Goal: Transaction & Acquisition: Purchase product/service

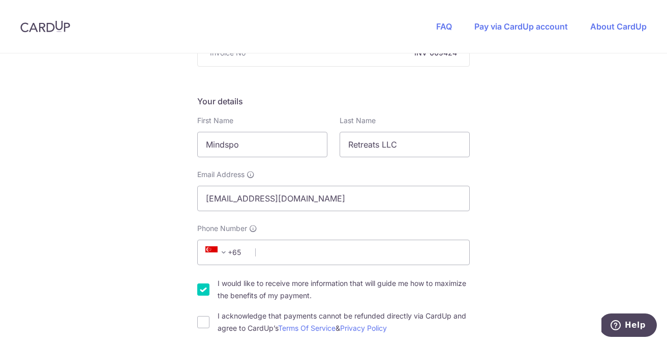
scroll to position [165, 0]
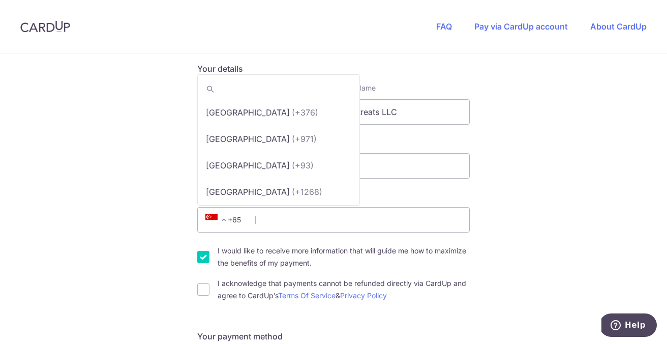
click at [224, 220] on span at bounding box center [224, 219] width 12 height 12
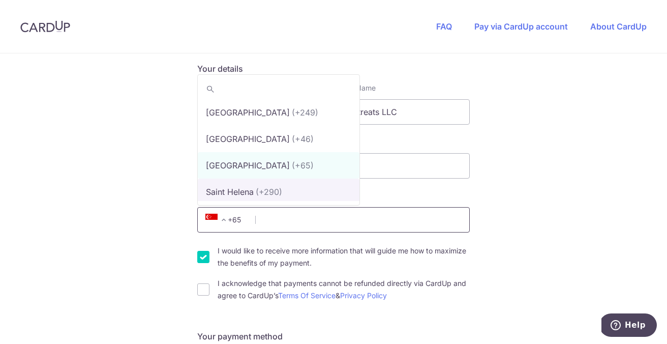
click at [302, 221] on input "Phone Number" at bounding box center [333, 219] width 272 height 25
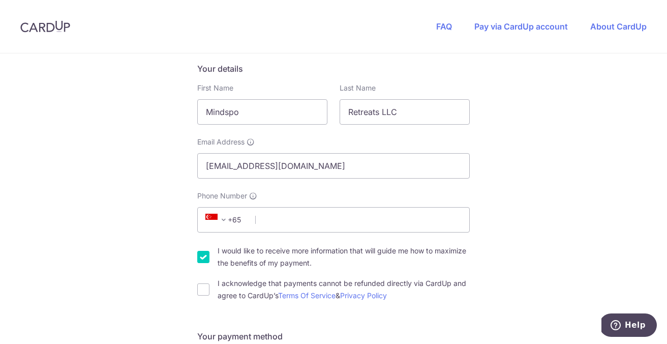
click at [233, 222] on span "+65" at bounding box center [225, 219] width 46 height 12
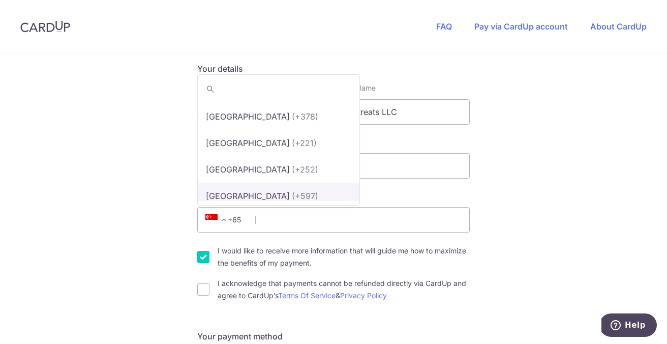
scroll to position [5452, 0]
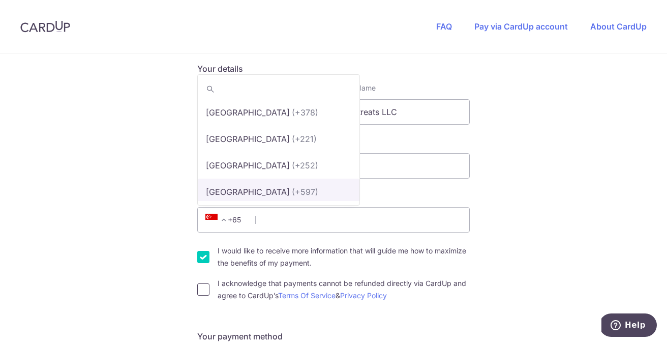
click at [198, 291] on input "I acknowledge that payments cannot be refunded directly via CardUp and agree to…" at bounding box center [203, 289] width 12 height 12
checkbox input "true"
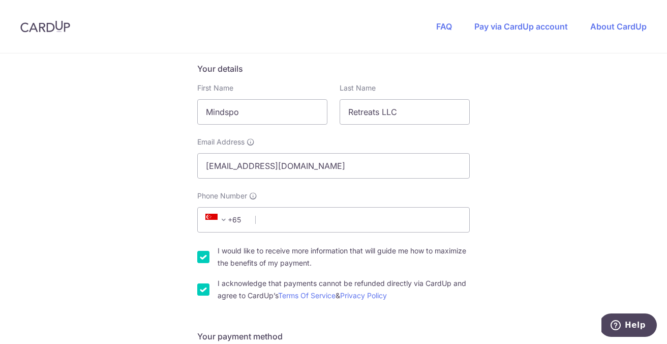
click at [237, 231] on span "+65" at bounding box center [226, 219] width 58 height 24
click at [235, 219] on span "+65" at bounding box center [225, 219] width 46 height 12
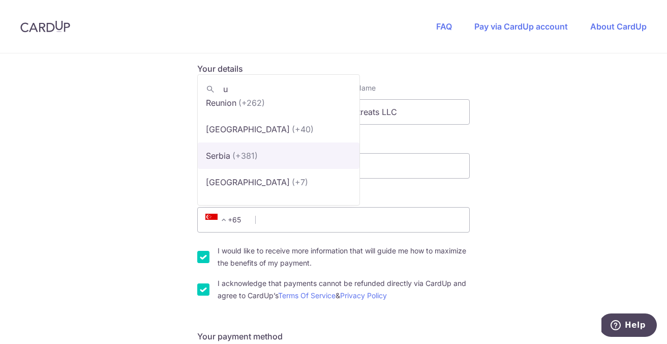
scroll to position [0, 0]
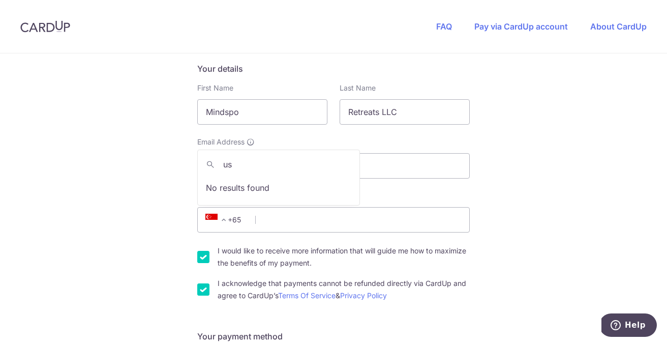
type input "u"
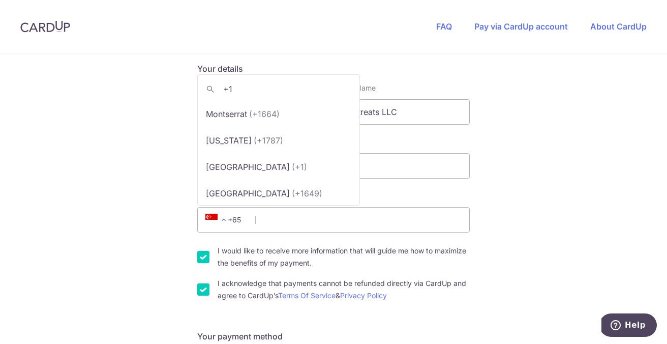
scroll to position [443, 0]
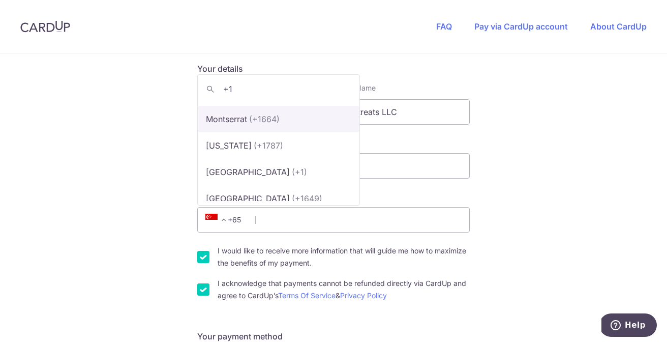
type input "+"
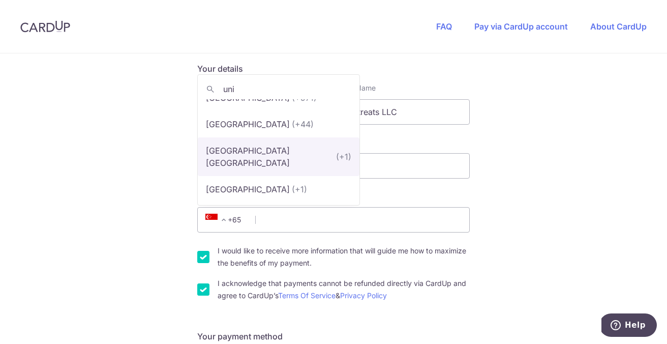
scroll to position [16, 0]
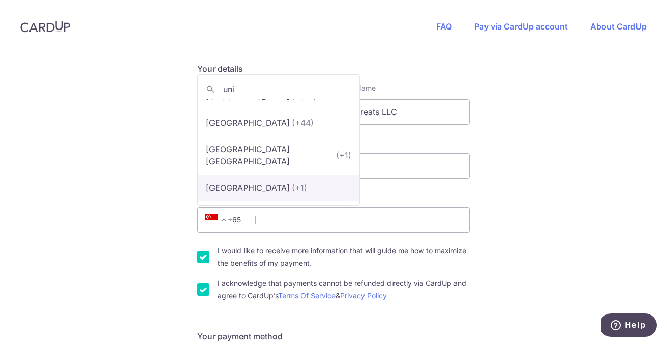
type input "uni"
select select "233"
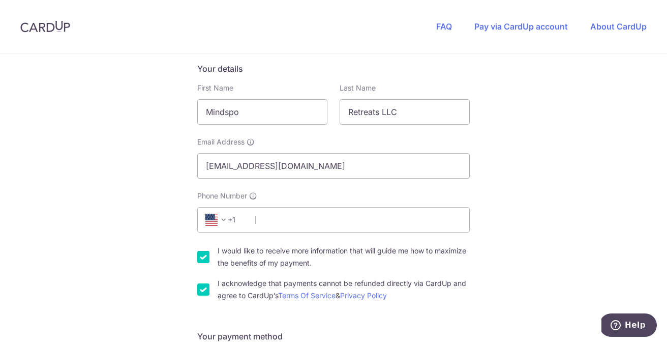
click at [306, 209] on input "Phone Number" at bounding box center [333, 219] width 272 height 25
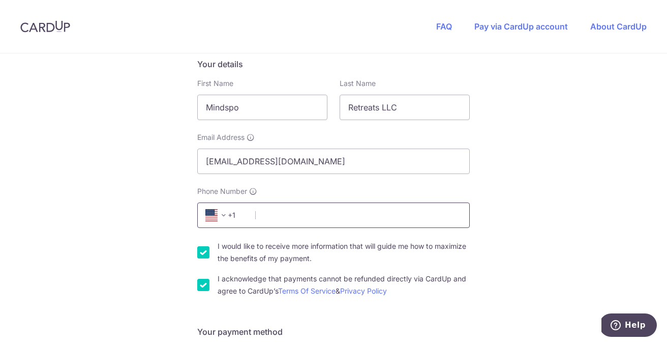
scroll to position [184, 0]
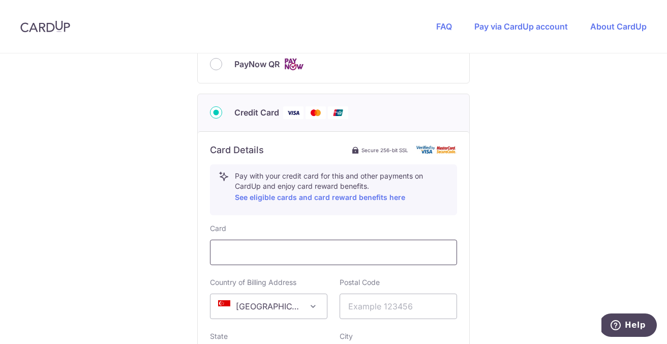
scroll to position [470, 0]
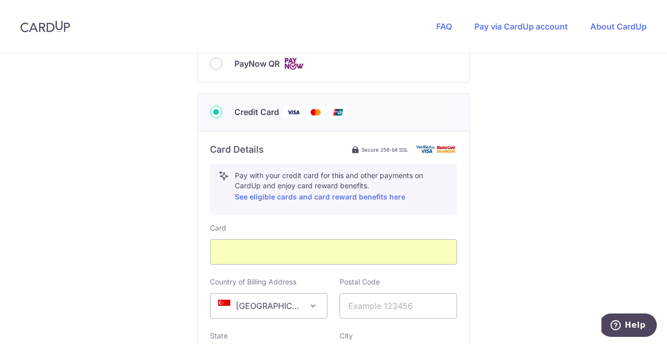
click at [308, 307] on span at bounding box center [313, 305] width 12 height 12
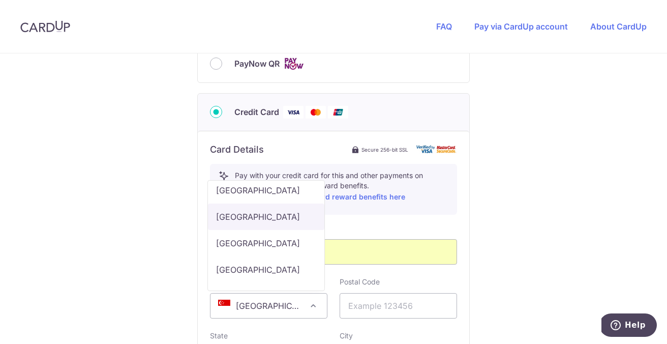
scroll to position [6459, 0]
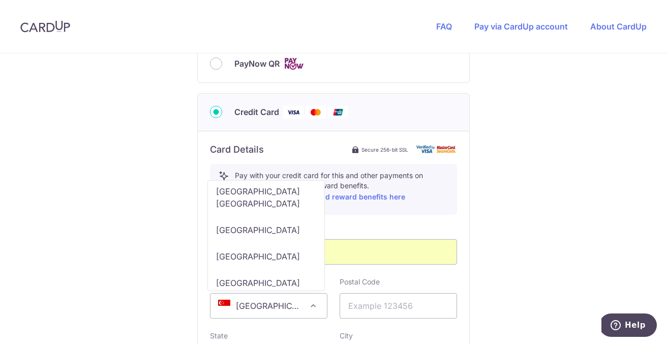
select select "US"
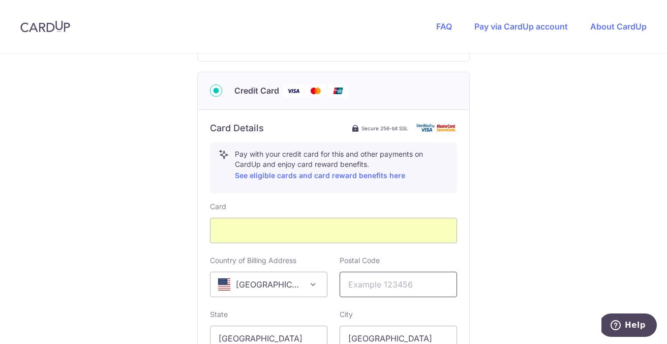
scroll to position [492, 0]
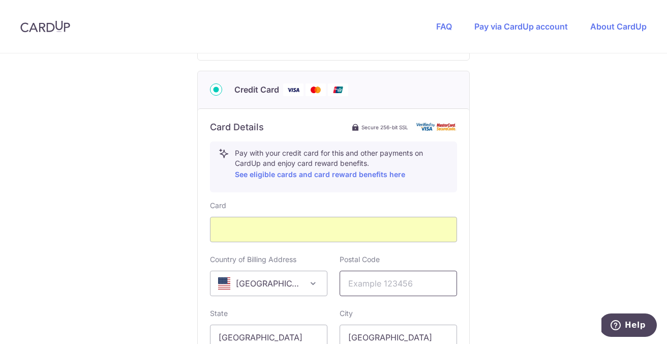
click at [377, 290] on input "text" at bounding box center [397, 282] width 117 height 25
type input "82801"
type input "9206443936"
type input "[STREET_ADDRESS][PERSON_NAME]"
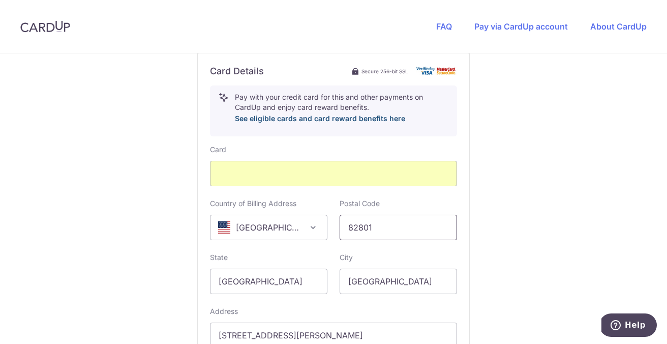
scroll to position [686, 0]
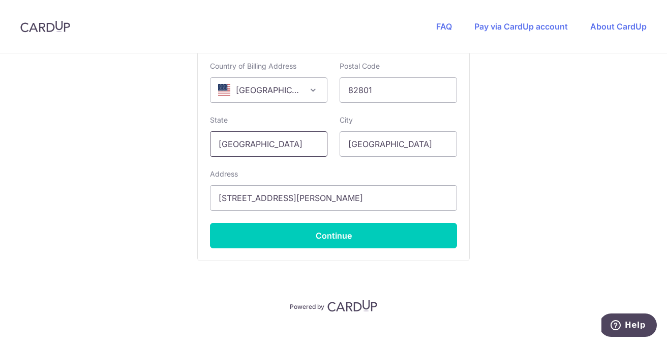
click at [317, 146] on input "[GEOGRAPHIC_DATA]" at bounding box center [268, 143] width 117 height 25
drag, startPoint x: 306, startPoint y: 147, endPoint x: 175, endPoint y: 140, distance: 131.3
type input "[US_STATE]"
click at [378, 150] on input "[GEOGRAPHIC_DATA]" at bounding box center [397, 143] width 117 height 25
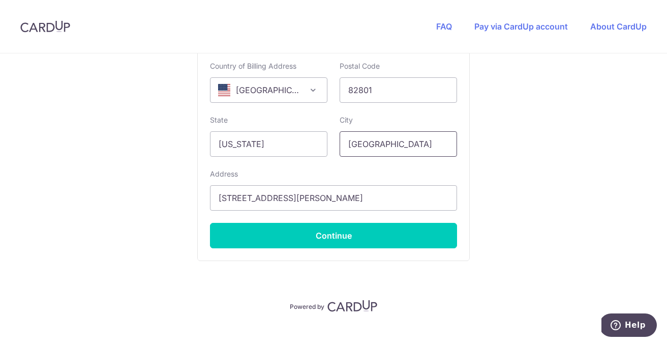
drag, startPoint x: 385, startPoint y: 147, endPoint x: 346, endPoint y: 141, distance: 39.6
click at [346, 141] on input "[GEOGRAPHIC_DATA]" at bounding box center [397, 143] width 117 height 25
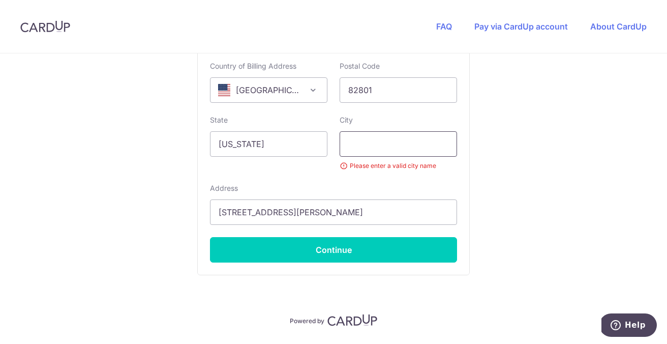
type input "t"
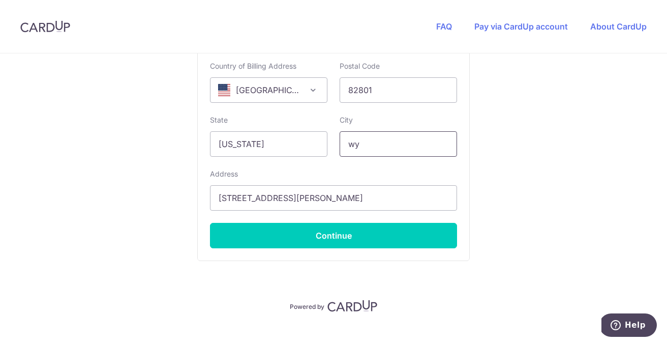
type input "w"
type input "sheridan"
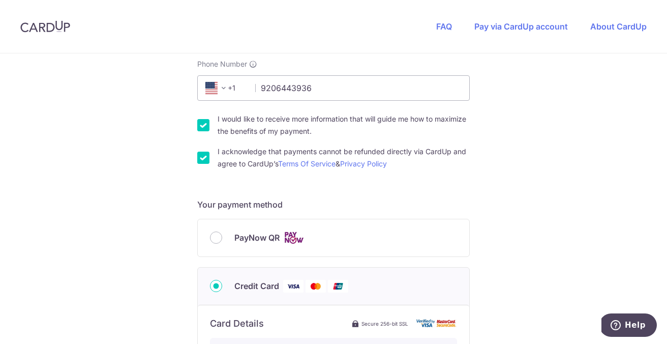
scroll to position [645, 0]
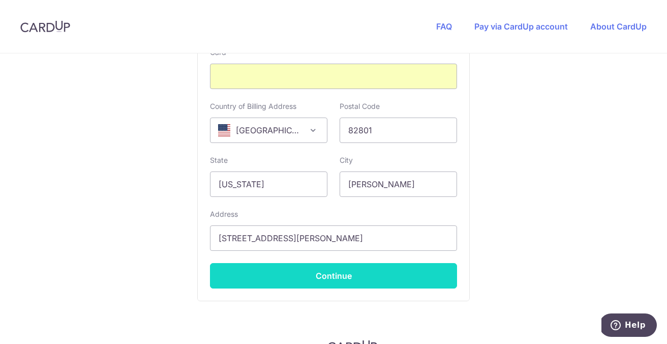
click at [311, 268] on button "Continue" at bounding box center [333, 275] width 247 height 25
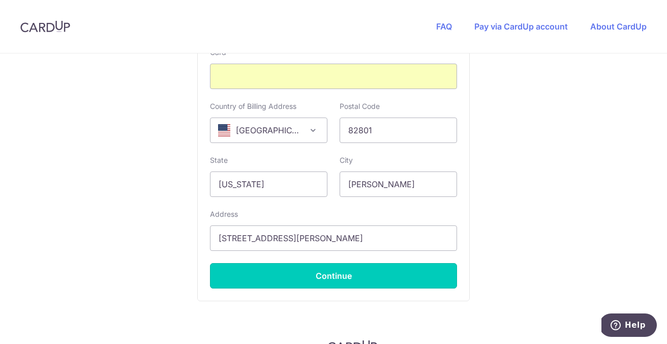
type input "**** 6046"
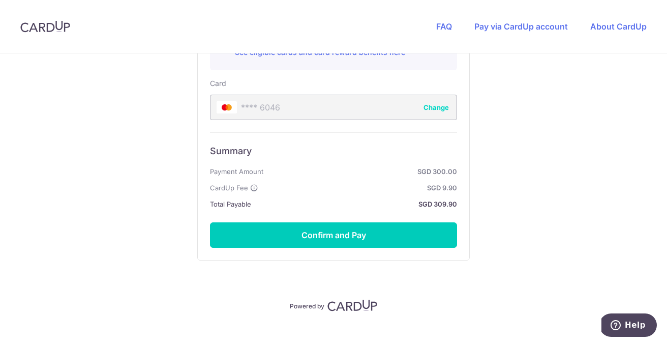
scroll to position [629, 0]
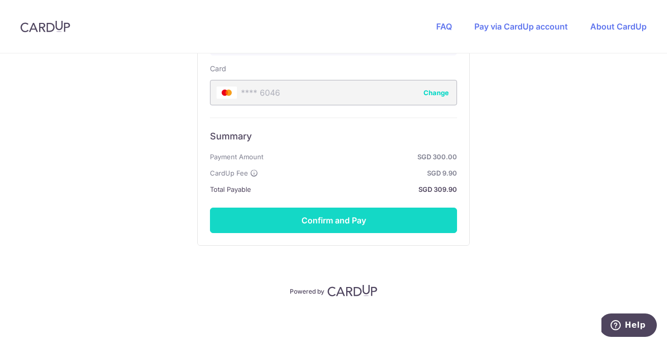
click at [379, 213] on button "Confirm and Pay" at bounding box center [333, 219] width 247 height 25
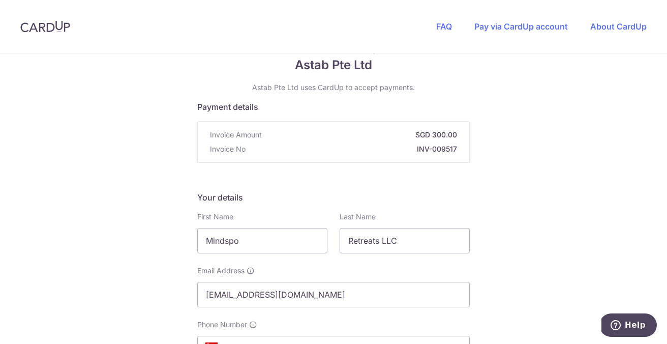
scroll to position [195, 0]
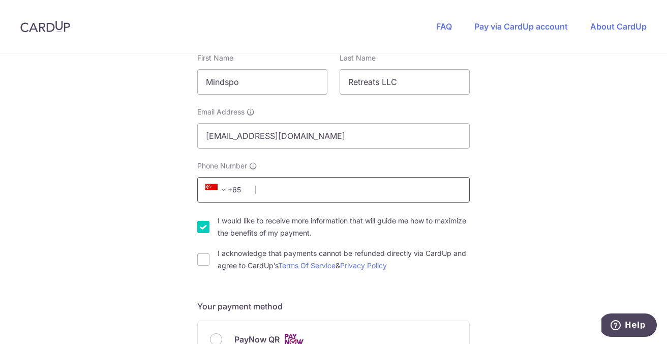
click at [271, 185] on input "Phone Number" at bounding box center [333, 189] width 272 height 25
type input "9206443936"
select select "US"
type input "82801"
type input "[STREET_ADDRESS][PERSON_NAME]"
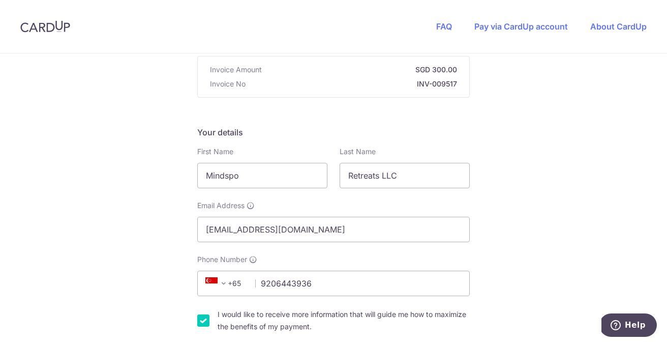
scroll to position [100, 0]
click at [227, 286] on span "+65" at bounding box center [217, 284] width 24 height 12
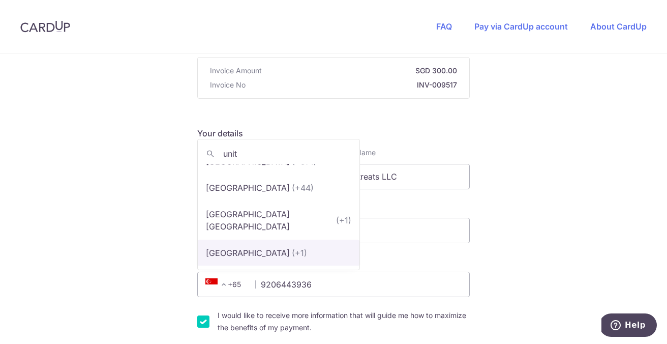
scroll to position [16, 0]
type input "unit"
select select "233"
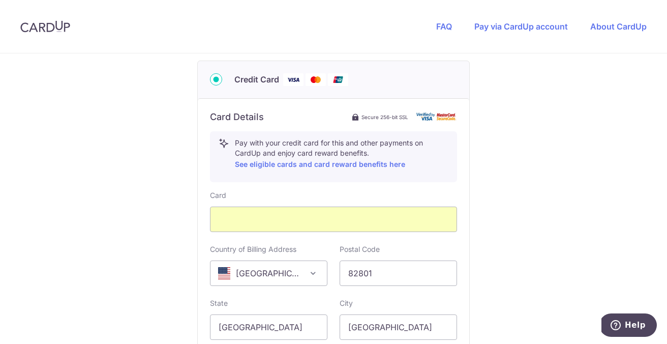
scroll to position [644, 0]
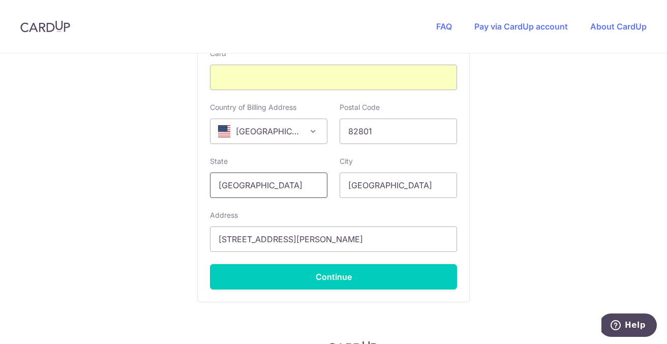
drag, startPoint x: 289, startPoint y: 189, endPoint x: 207, endPoint y: 181, distance: 81.7
click at [210, 181] on input "[GEOGRAPHIC_DATA]" at bounding box center [268, 184] width 117 height 25
type input "[US_STATE]"
click at [405, 181] on input "[GEOGRAPHIC_DATA]" at bounding box center [397, 184] width 117 height 25
drag, startPoint x: 394, startPoint y: 184, endPoint x: 334, endPoint y: 187, distance: 60.0
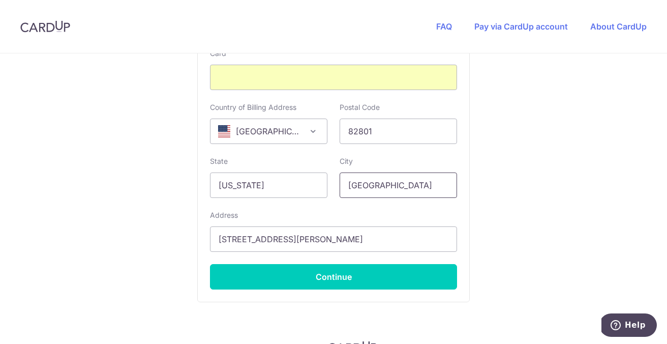
click at [334, 187] on div "City [GEOGRAPHIC_DATA]" at bounding box center [398, 177] width 130 height 42
type input "[PERSON_NAME]"
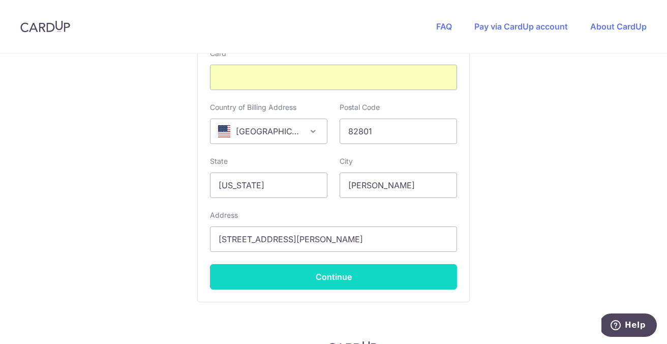
click at [383, 274] on button "Continue" at bounding box center [333, 276] width 247 height 25
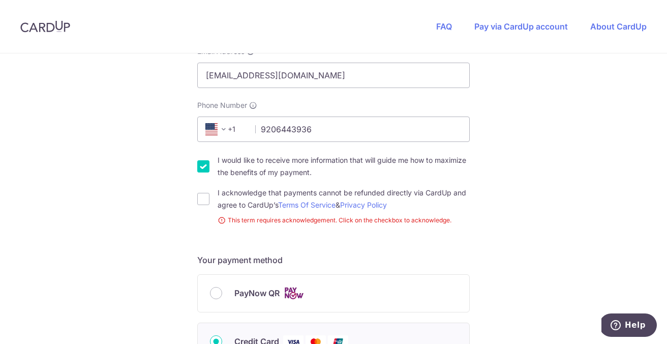
drag, startPoint x: 202, startPoint y: 197, endPoint x: 239, endPoint y: 200, distance: 37.7
click at [202, 197] on input "I acknowledge that payments cannot be refunded directly via CardUp and agree to…" at bounding box center [203, 199] width 12 height 12
checkbox input "true"
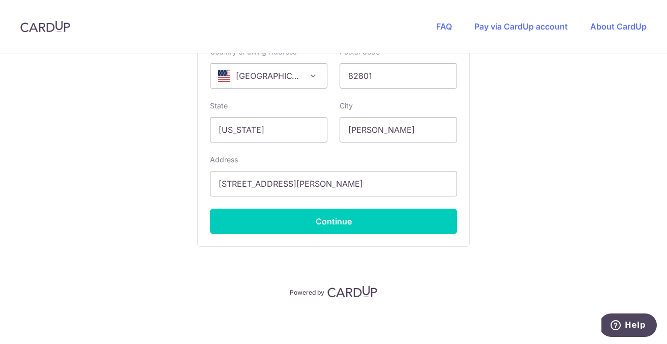
scroll to position [701, 0]
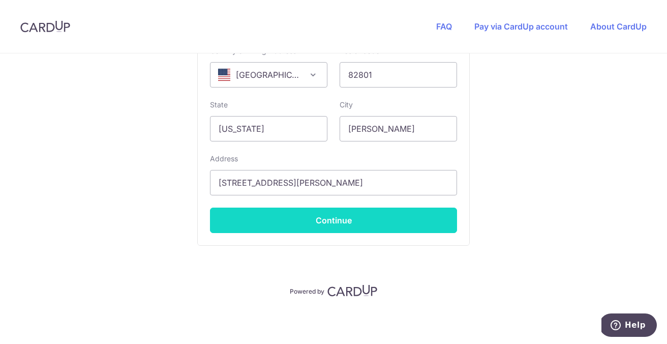
click at [373, 224] on button "Continue" at bounding box center [333, 219] width 247 height 25
type input "**** 6046"
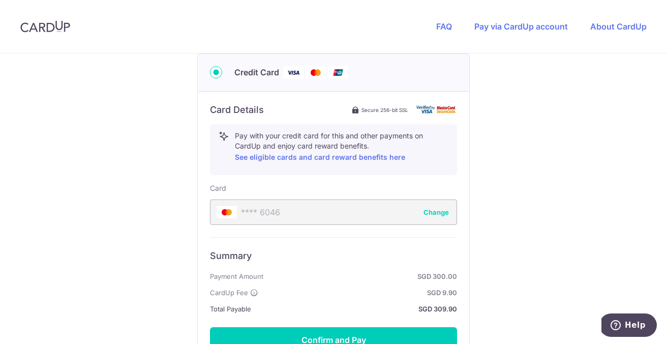
scroll to position [629, 0]
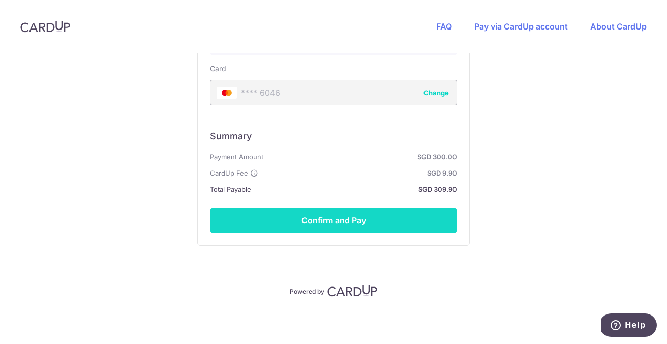
click at [365, 215] on button "Confirm and Pay" at bounding box center [333, 219] width 247 height 25
